Goal: Check status: Check status

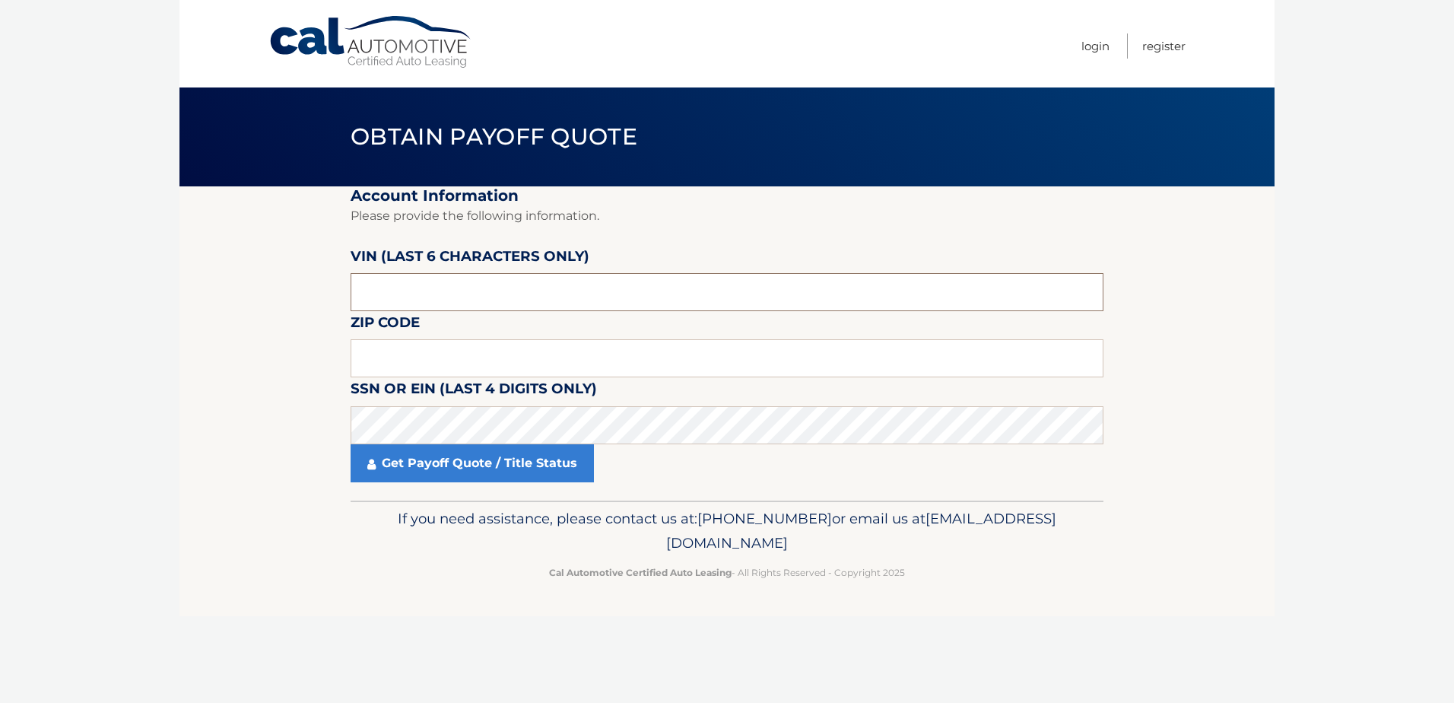
drag, startPoint x: 402, startPoint y: 291, endPoint x: 340, endPoint y: 294, distance: 61.6
click at [340, 294] on section "Account Information Please provide the following information. [PERSON_NAME] (la…" at bounding box center [726, 343] width 1095 height 314
type input "134703"
click at [424, 348] on input "text" at bounding box center [727, 358] width 753 height 38
type input "07081"
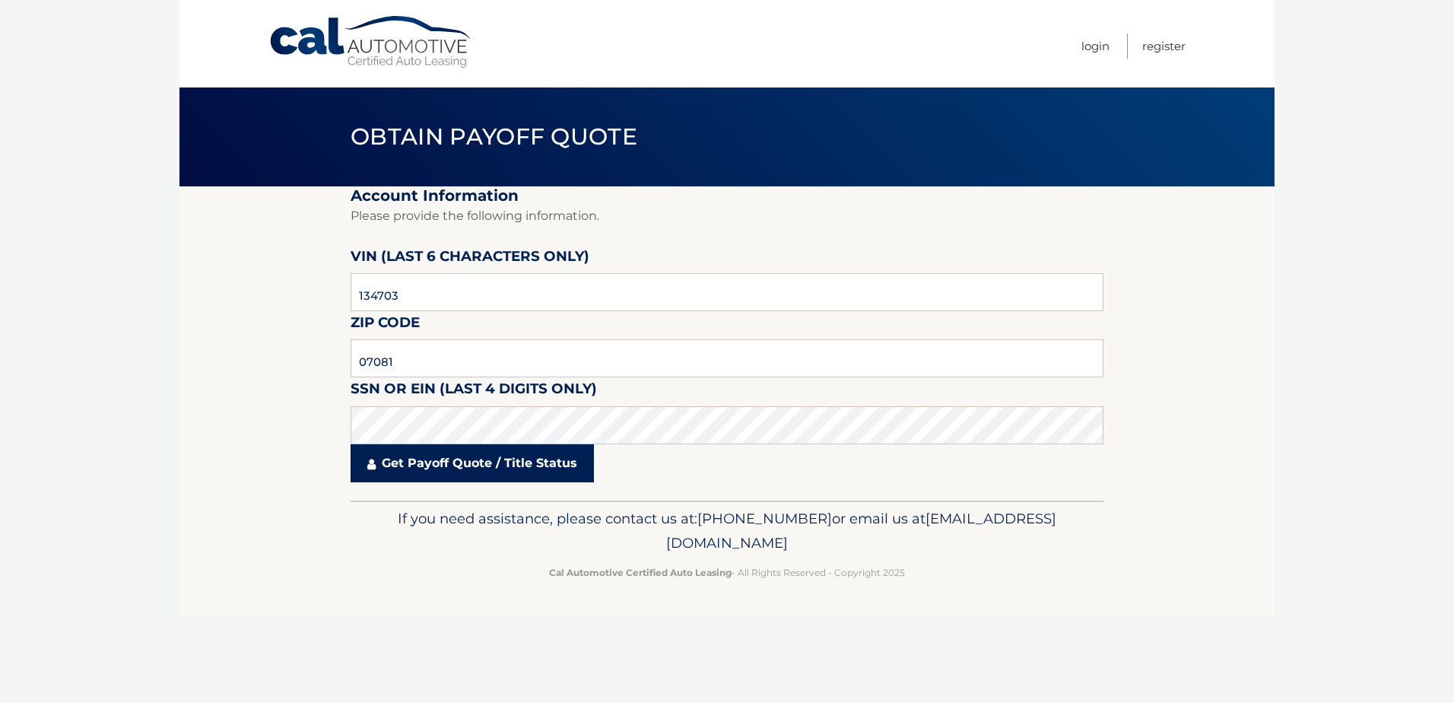
click at [453, 475] on link "Get Payoff Quote / Title Status" at bounding box center [472, 463] width 243 height 38
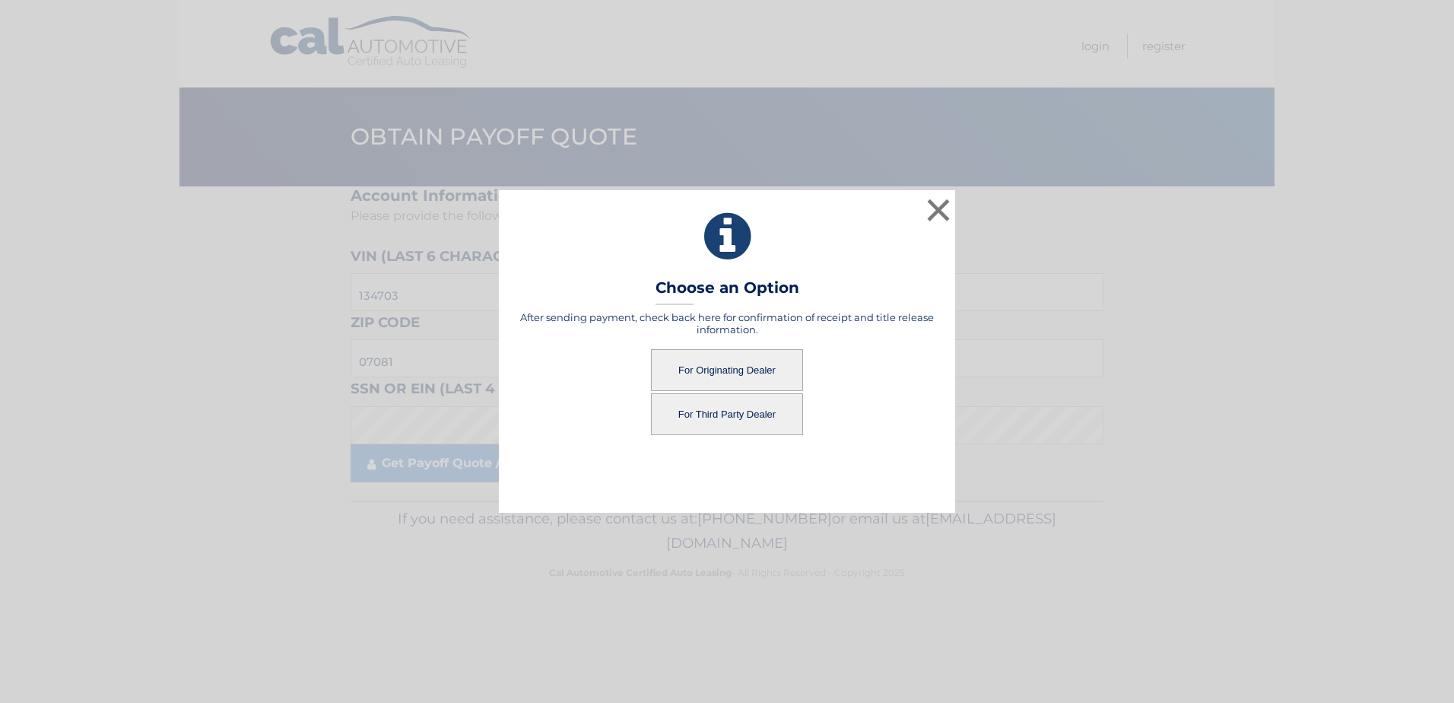
click at [735, 373] on button "For Originating Dealer" at bounding box center [727, 370] width 152 height 42
click at [713, 367] on button "For Originating Dealer" at bounding box center [727, 370] width 152 height 42
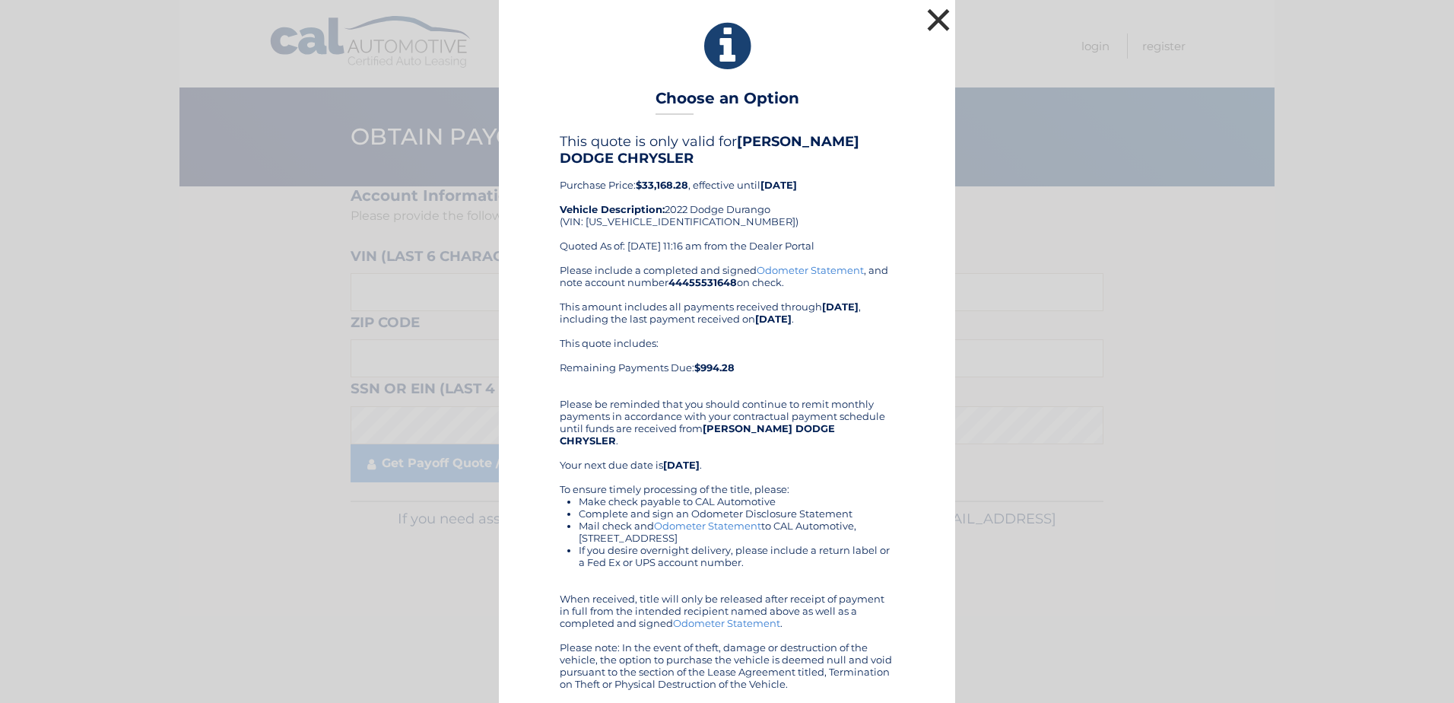
click at [939, 17] on button "×" at bounding box center [938, 20] width 30 height 30
